Goal: Task Accomplishment & Management: Use online tool/utility

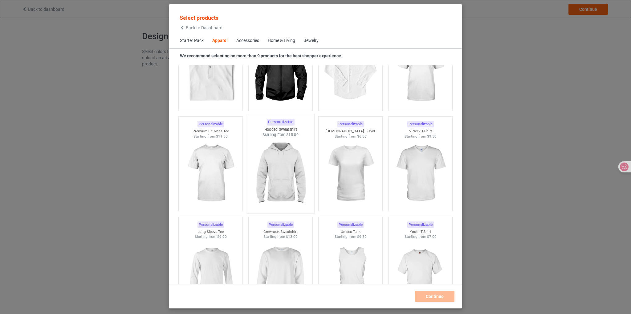
scroll to position [291, 0]
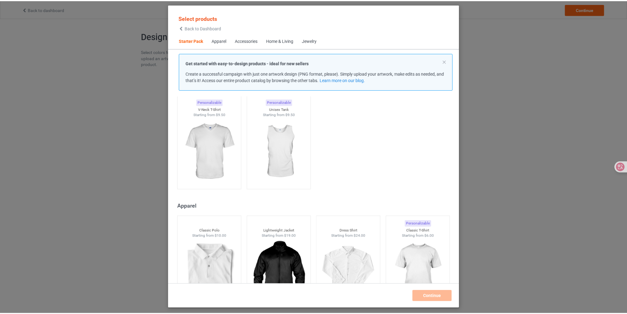
scroll to position [247, 0]
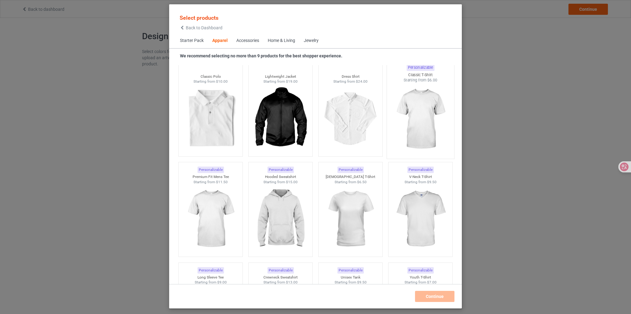
click at [435, 125] on img at bounding box center [420, 119] width 58 height 72
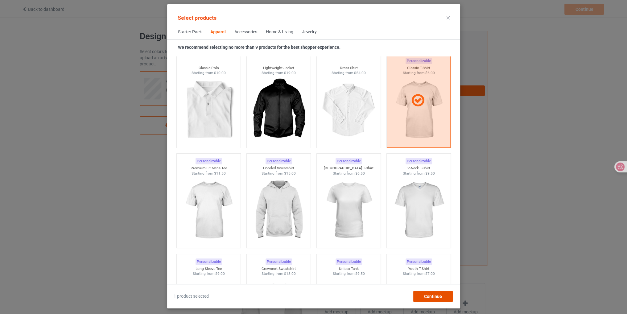
click at [443, 297] on div "Continue" at bounding box center [432, 296] width 39 height 11
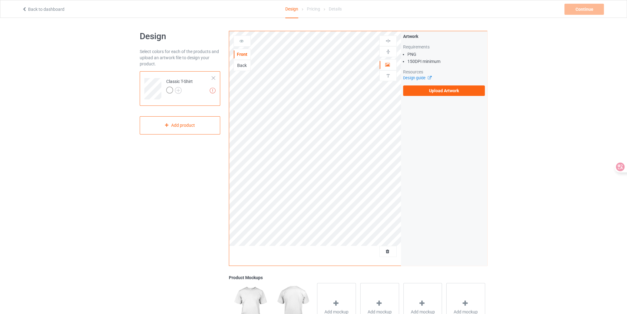
click at [313, 10] on div "Pricing" at bounding box center [313, 8] width 13 height 17
click at [421, 90] on label "Upload Artwork" at bounding box center [444, 90] width 82 height 10
click at [0, 0] on input "Upload Artwork" at bounding box center [0, 0] width 0 height 0
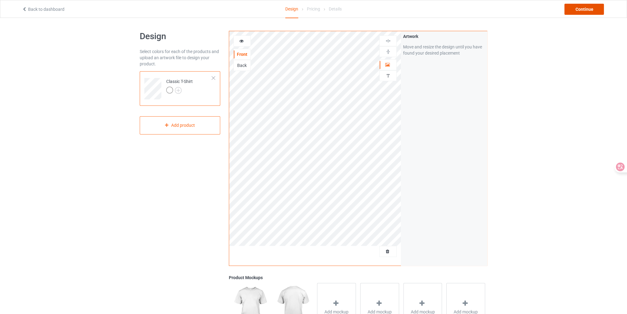
click at [566, 11] on div "Continue" at bounding box center [583, 9] width 39 height 11
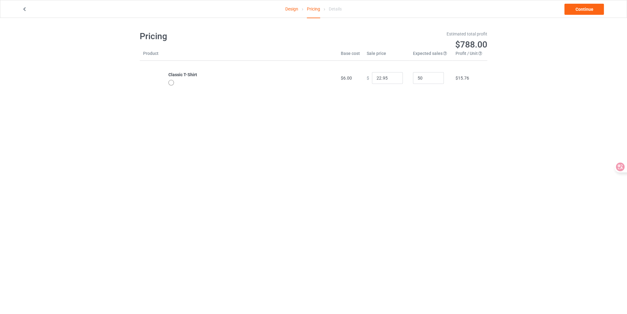
click at [289, 9] on link "Design" at bounding box center [291, 8] width 13 height 17
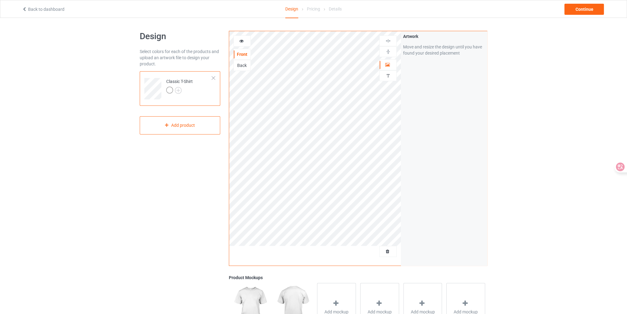
click at [32, 10] on link "Back to dashboard" at bounding box center [43, 9] width 43 height 5
